Goal: Transaction & Acquisition: Purchase product/service

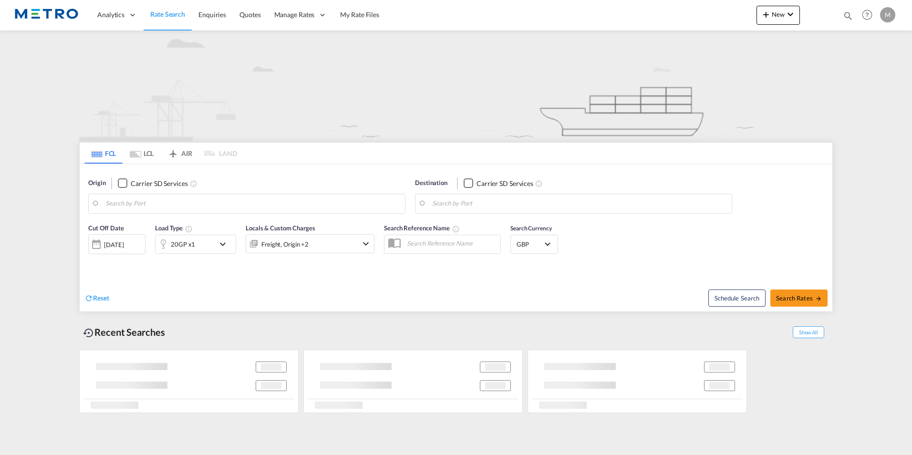
type input "S60"
type input "[GEOGRAPHIC_DATA], NZAKL"
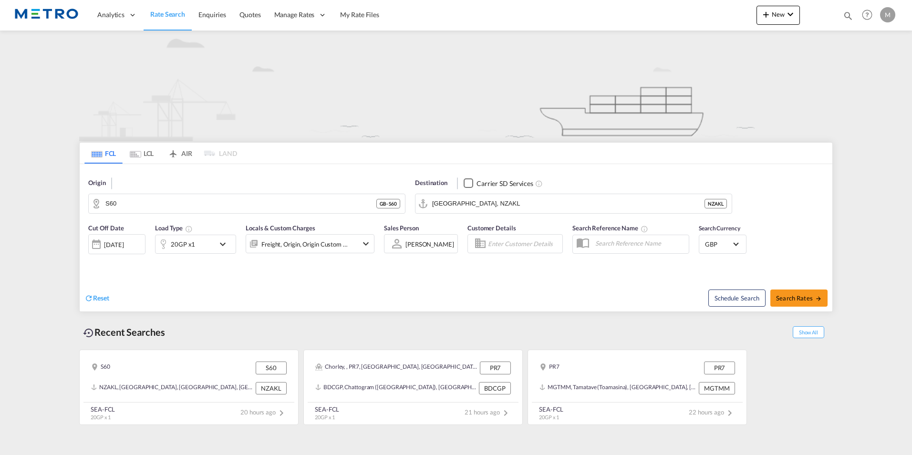
click at [168, 16] on span "Rate Search" at bounding box center [167, 14] width 35 height 8
click at [100, 303] on div "Reset" at bounding box center [96, 298] width 25 height 10
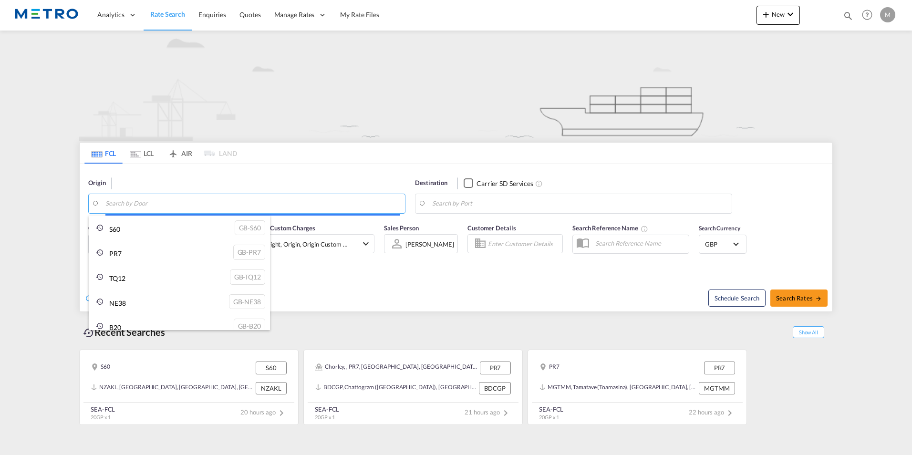
click at [141, 202] on body "Analytics Reports Dashboard Rate Search Enquiries Quotes" at bounding box center [456, 227] width 912 height 455
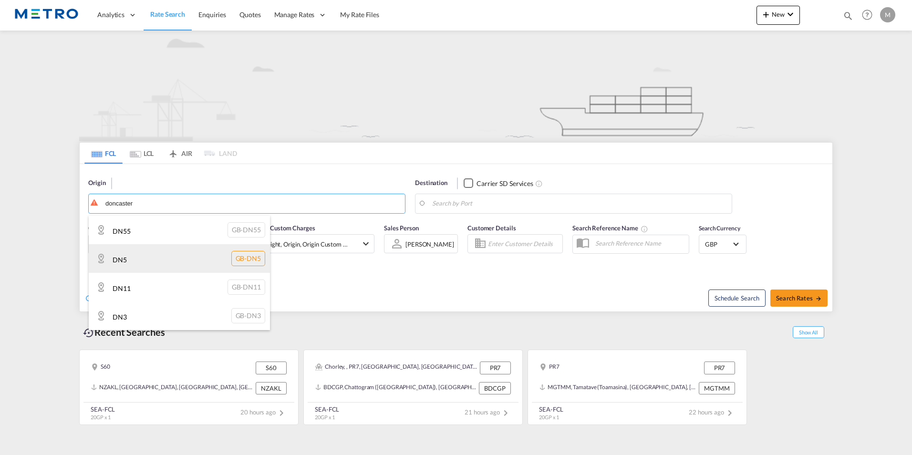
click at [193, 253] on div "DN5 GB-DN5" at bounding box center [179, 258] width 181 height 29
type input "DN5"
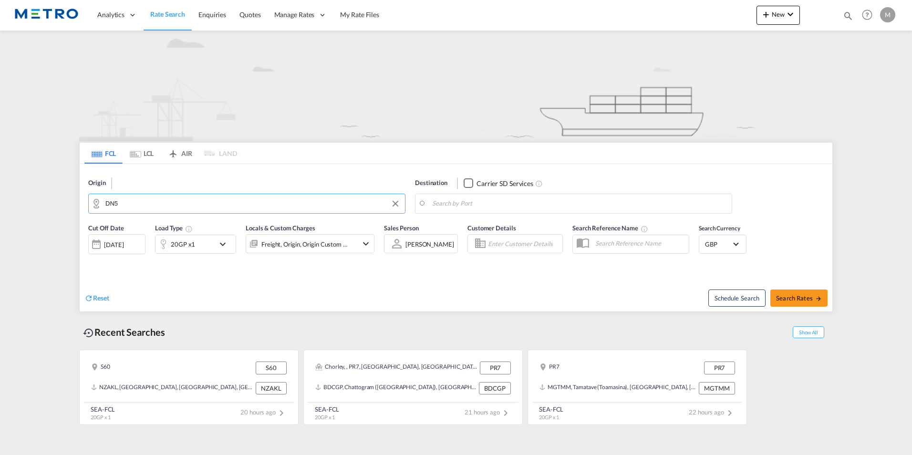
click at [514, 205] on body "Analytics Reports Dashboard Rate Search Enquiries Quotes" at bounding box center [456, 227] width 912 height 455
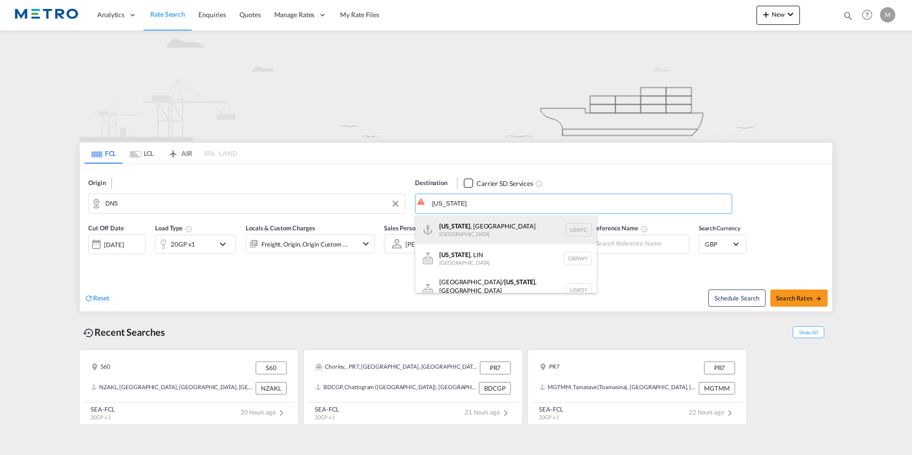
click at [510, 230] on div "[US_STATE] , [GEOGRAPHIC_DATA] [GEOGRAPHIC_DATA] USNYC" at bounding box center [505, 229] width 181 height 29
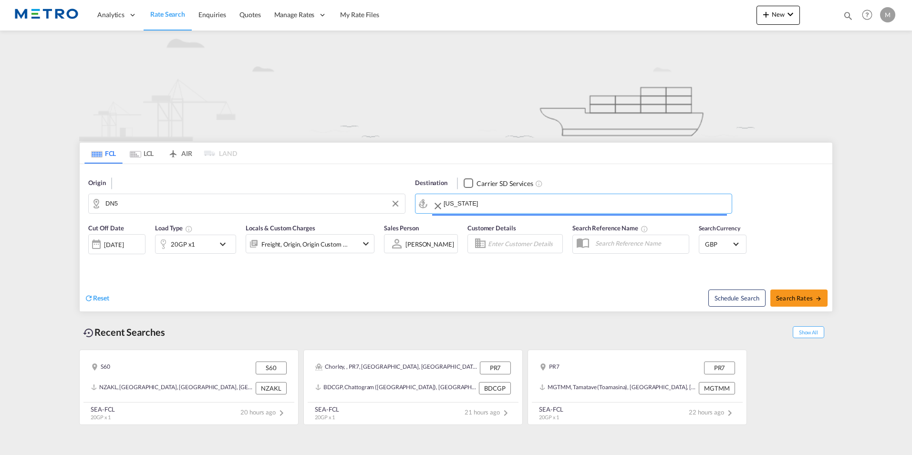
type input "[US_STATE], [GEOGRAPHIC_DATA], USNYC"
click at [266, 278] on div "Reset" at bounding box center [271, 290] width 374 height 26
click at [802, 301] on span "Search Rates" at bounding box center [799, 298] width 46 height 8
type input "DN5 to USNYC / [DATE]"
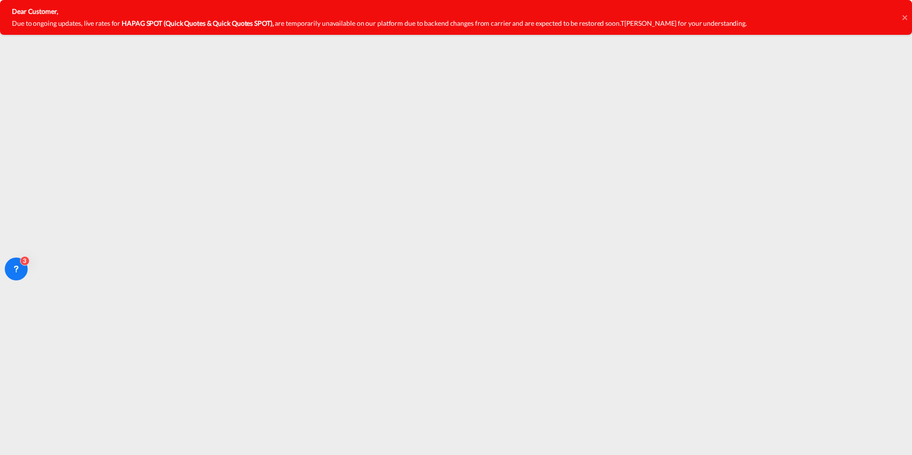
drag, startPoint x: 526, startPoint y: 25, endPoint x: 557, endPoint y: 24, distance: 30.5
click at [527, 25] on span "are temporarily unavailable on our platform due to backend changes from carrier…" at bounding box center [447, 23] width 345 height 8
click at [907, 13] on div "Dear Customer, Due to ongoing updates, live rates for HAPAG SPOT (Quick Quotes …" at bounding box center [456, 17] width 912 height 35
click at [906, 18] on icon at bounding box center [904, 18] width 5 height 8
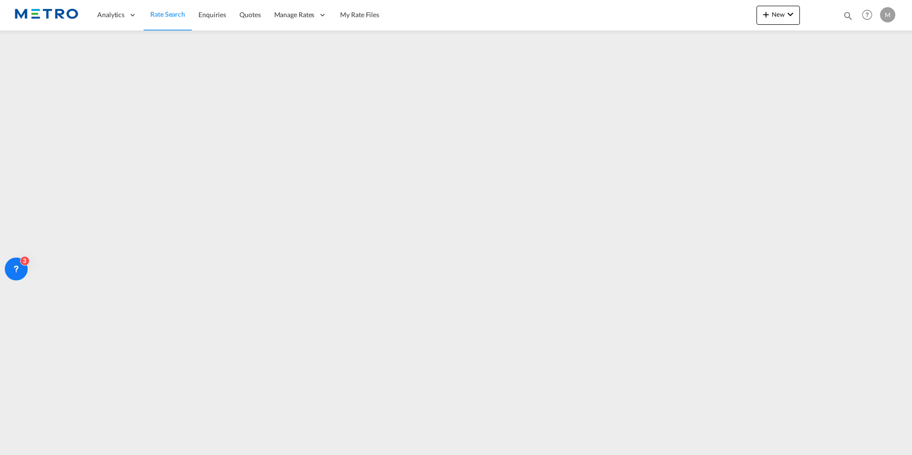
click at [166, 16] on span "Rate Search" at bounding box center [167, 14] width 35 height 8
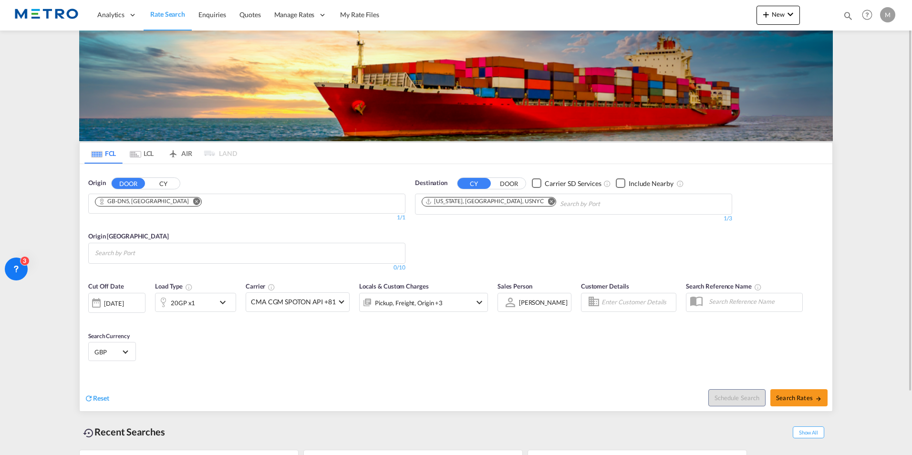
click at [193, 203] on md-icon "Remove" at bounding box center [196, 200] width 7 height 7
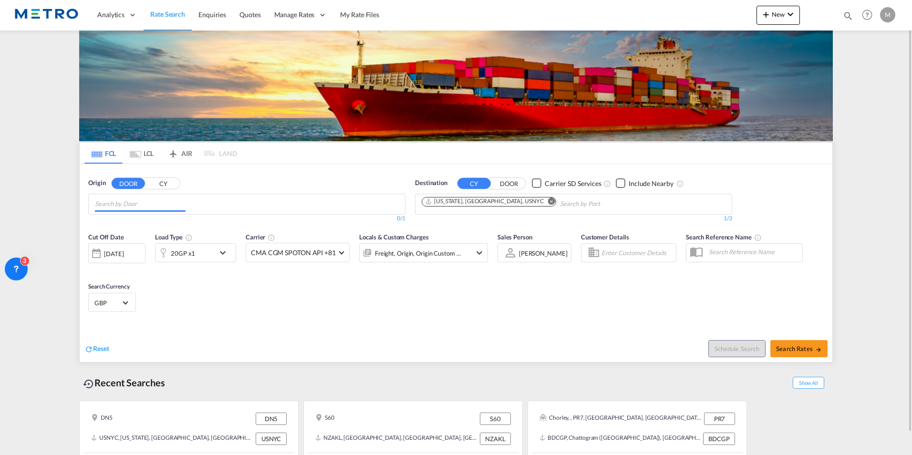
click at [176, 205] on input "Chips input." at bounding box center [140, 203] width 91 height 15
type input "n"
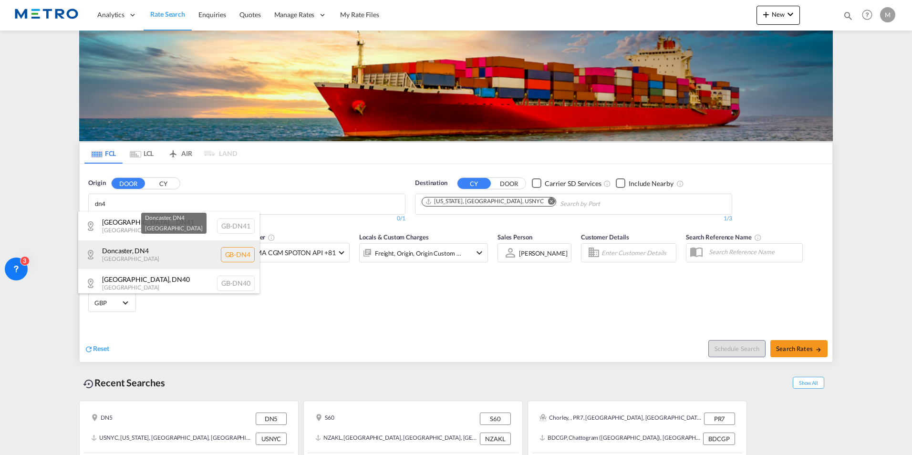
type input "dn4"
click at [164, 260] on div "[GEOGRAPHIC_DATA] , DN4 [GEOGRAPHIC_DATA] [GEOGRAPHIC_DATA]-DN4" at bounding box center [168, 254] width 181 height 29
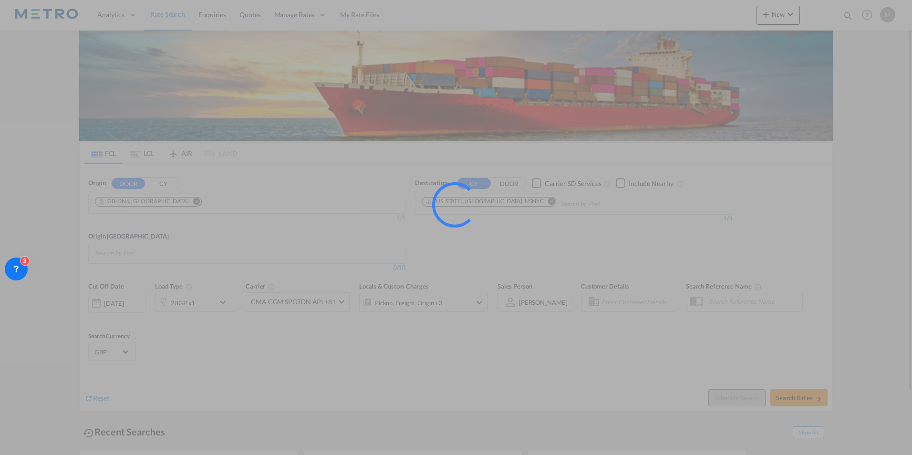
click at [220, 272] on div "0/10" at bounding box center [246, 268] width 317 height 8
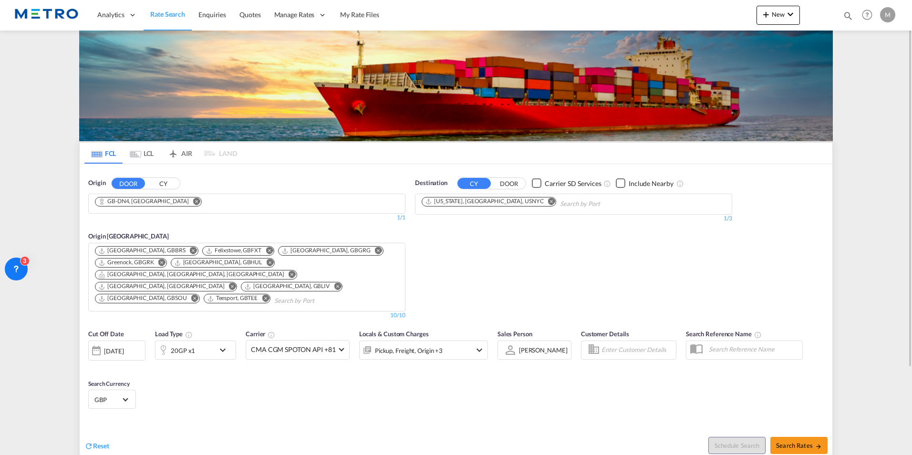
click at [229, 340] on div "20GP x1" at bounding box center [195, 349] width 81 height 19
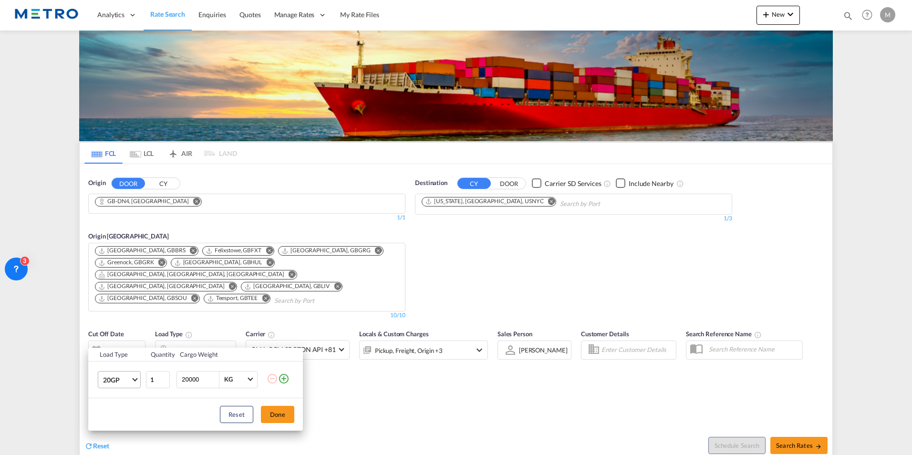
click at [135, 378] on span "Choose: \a20GP" at bounding box center [134, 378] width 5 height 5
click at [120, 384] on div "40HC" at bounding box center [112, 386] width 18 height 10
drag, startPoint x: 285, startPoint y: 419, endPoint x: 288, endPoint y: 401, distance: 17.4
click at [285, 418] on button "Done" at bounding box center [277, 414] width 33 height 17
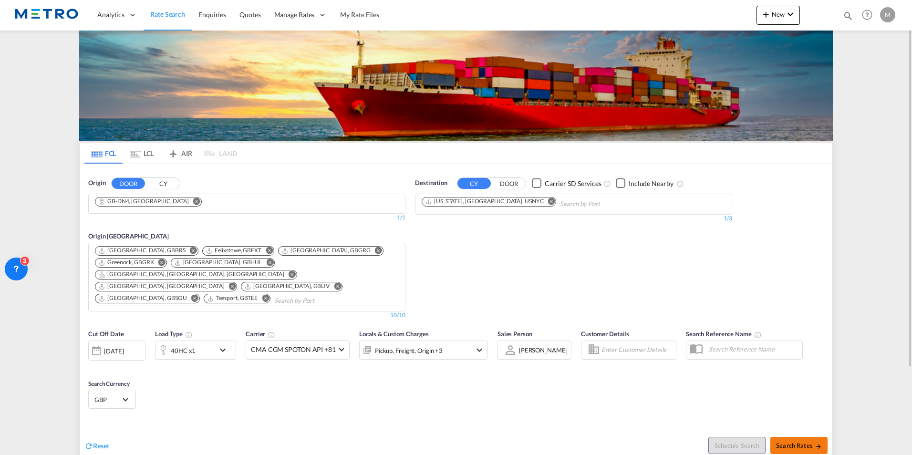
click at [795, 441] on span "Search Rates" at bounding box center [799, 445] width 46 height 8
type input "DN4 to USNYC / [DATE]"
